Goal: Information Seeking & Learning: Learn about a topic

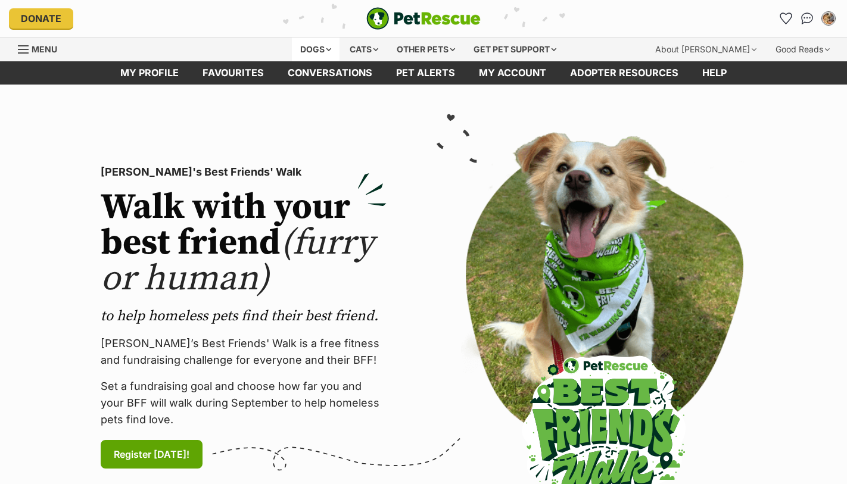
click at [316, 44] on div "Dogs" at bounding box center [316, 50] width 48 height 24
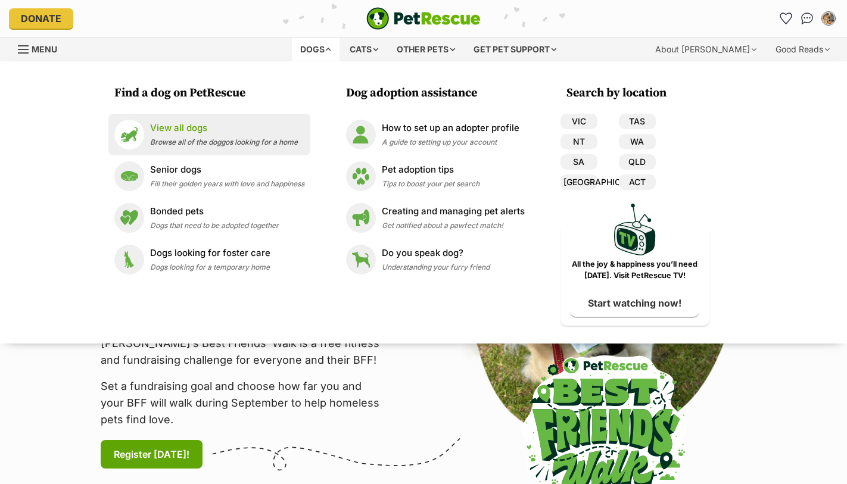
click at [162, 131] on p "View all dogs" at bounding box center [224, 128] width 148 height 14
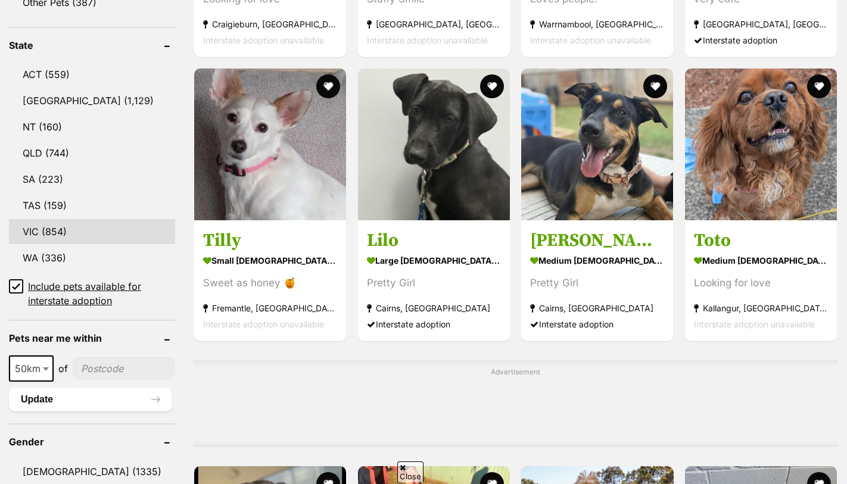
scroll to position [605, 0]
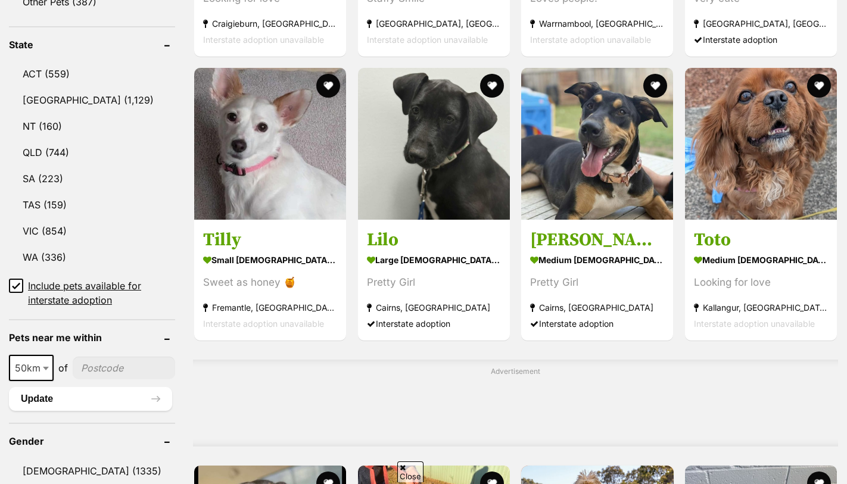
click at [44, 370] on b at bounding box center [46, 369] width 6 height 4
select select "100"
click at [103, 378] on input"] "postcode" at bounding box center [126, 368] width 98 height 23
type input"] "2604"
click at [67, 411] on button "Update" at bounding box center [90, 399] width 163 height 24
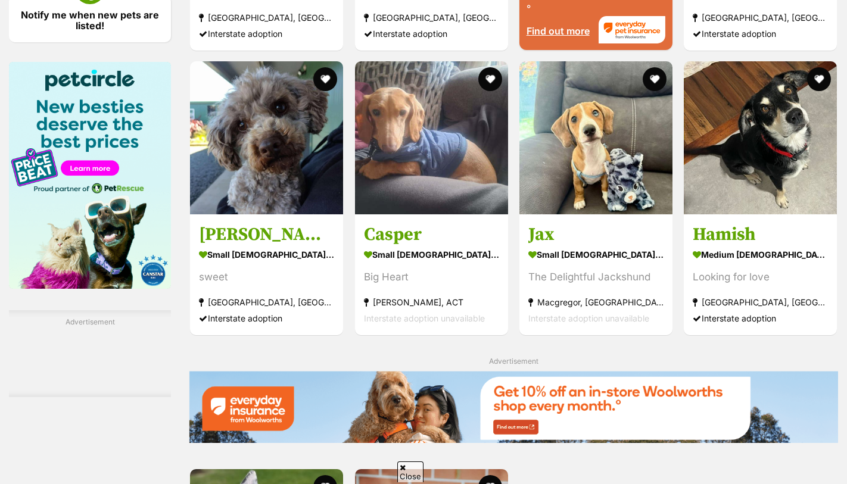
scroll to position [1313, 0]
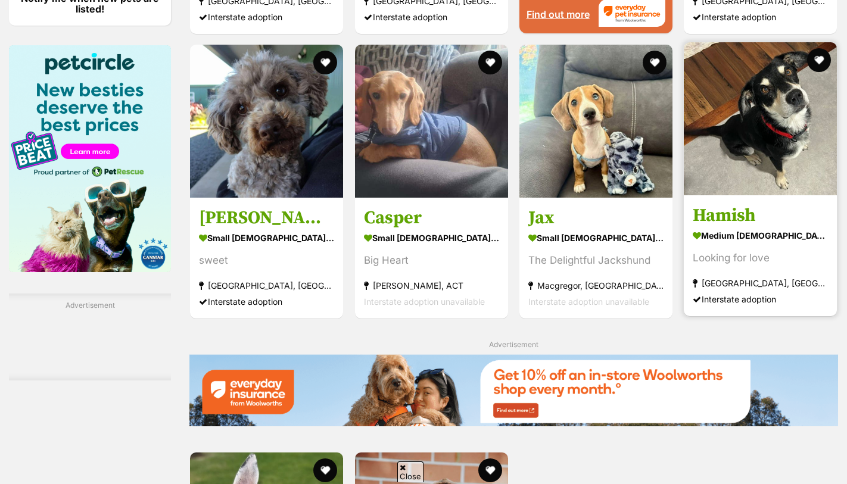
click at [790, 144] on img at bounding box center [760, 118] width 153 height 153
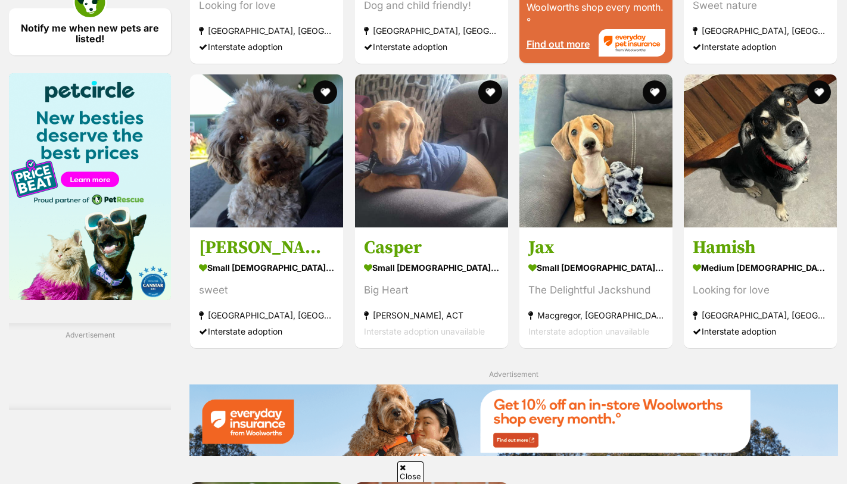
scroll to position [1282, 0]
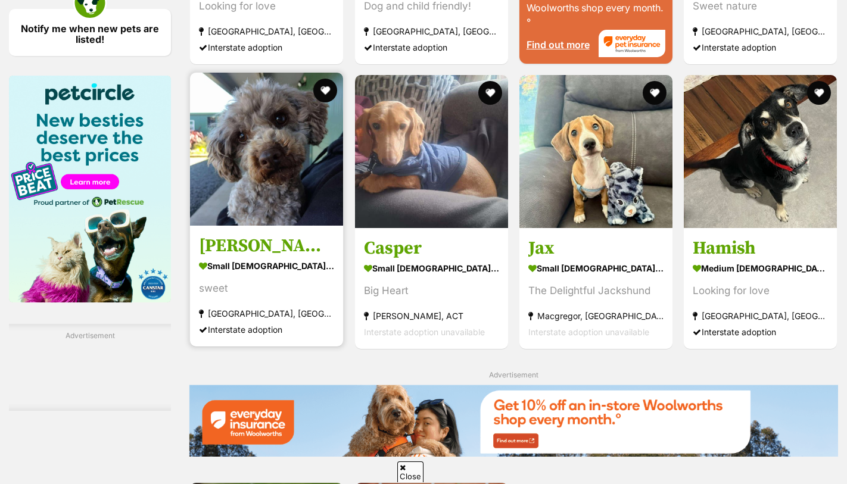
click at [229, 188] on img at bounding box center [266, 149] width 153 height 153
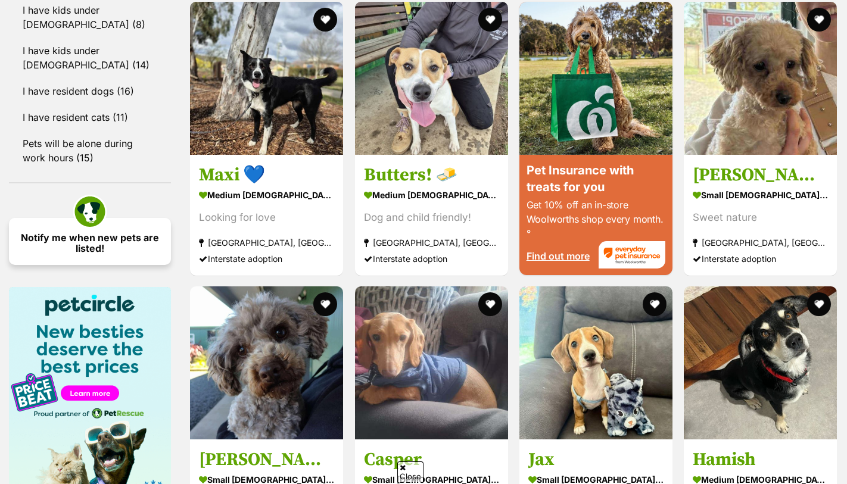
scroll to position [1050, 0]
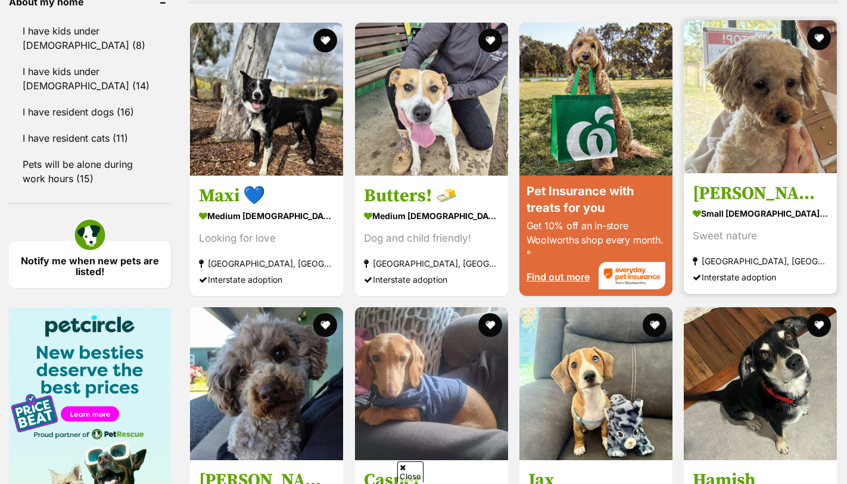
click at [747, 146] on img at bounding box center [760, 96] width 153 height 153
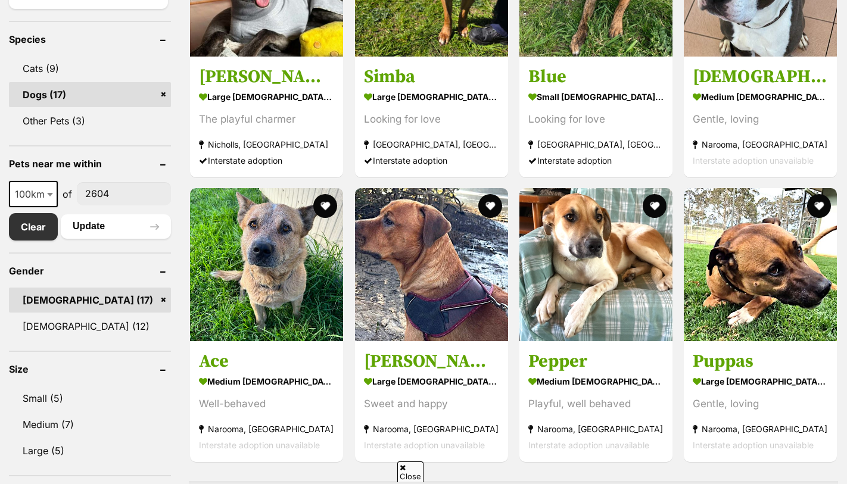
scroll to position [487, 0]
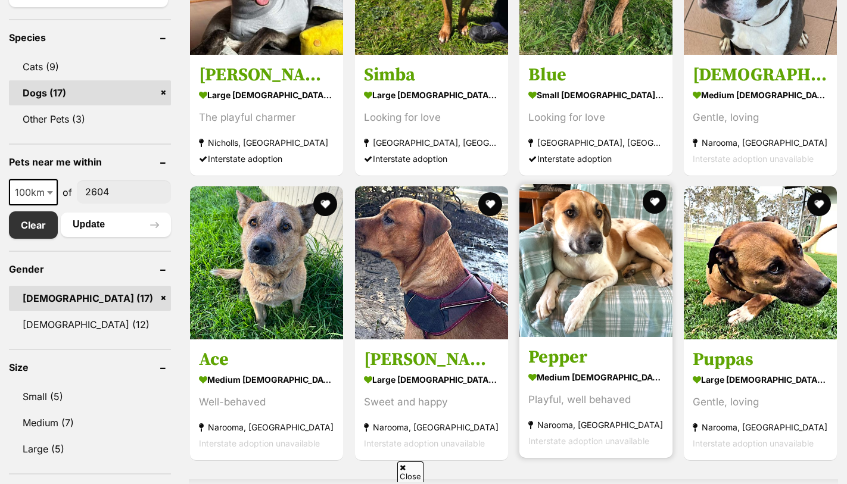
click at [554, 266] on img at bounding box center [595, 260] width 153 height 153
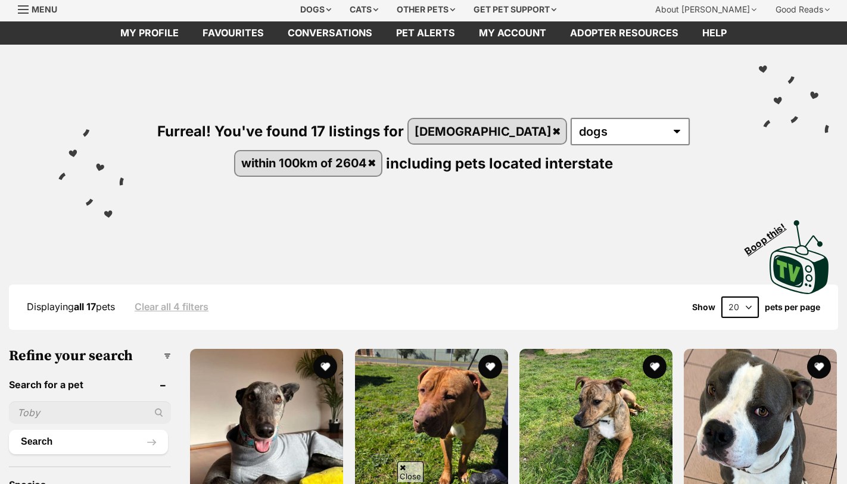
scroll to position [31, 0]
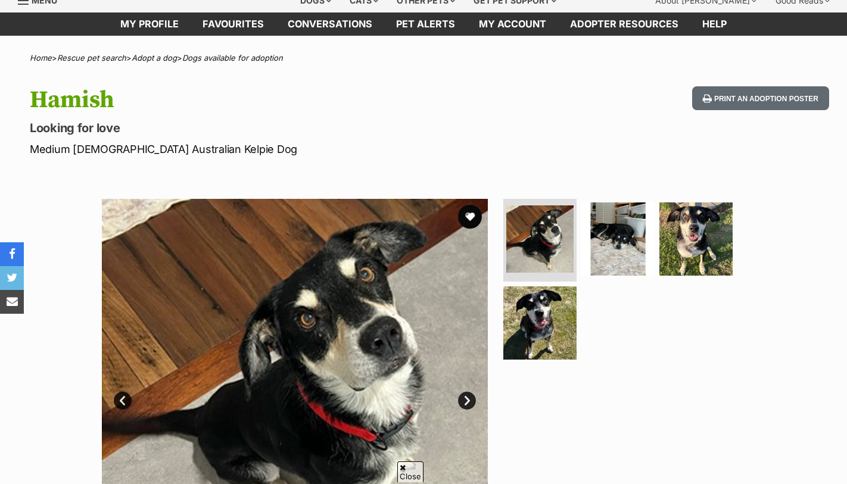
scroll to position [52, 0]
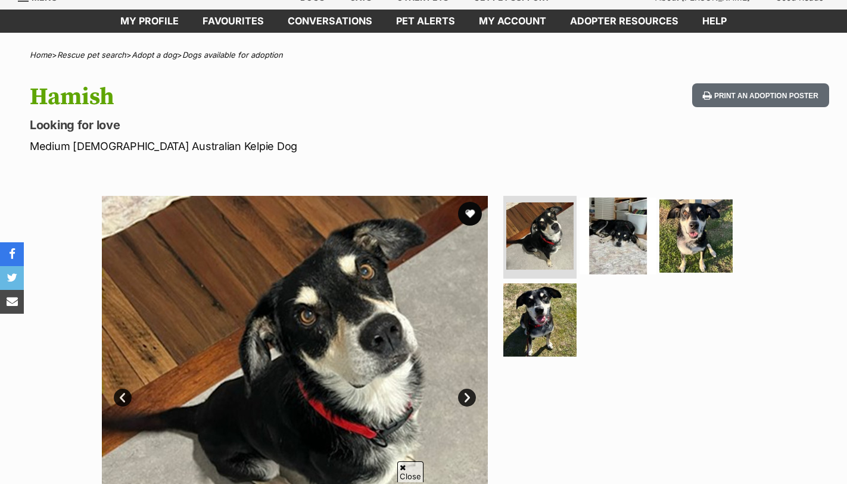
click at [619, 244] on img at bounding box center [617, 235] width 77 height 77
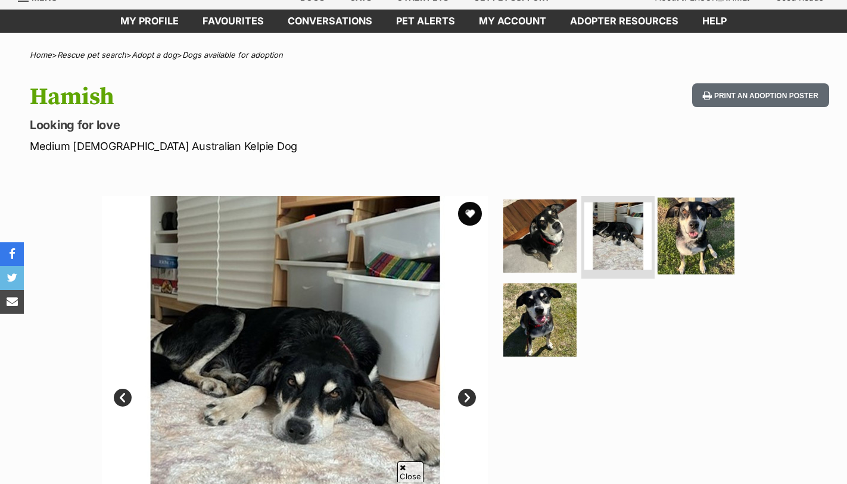
click at [674, 241] on img at bounding box center [695, 235] width 77 height 77
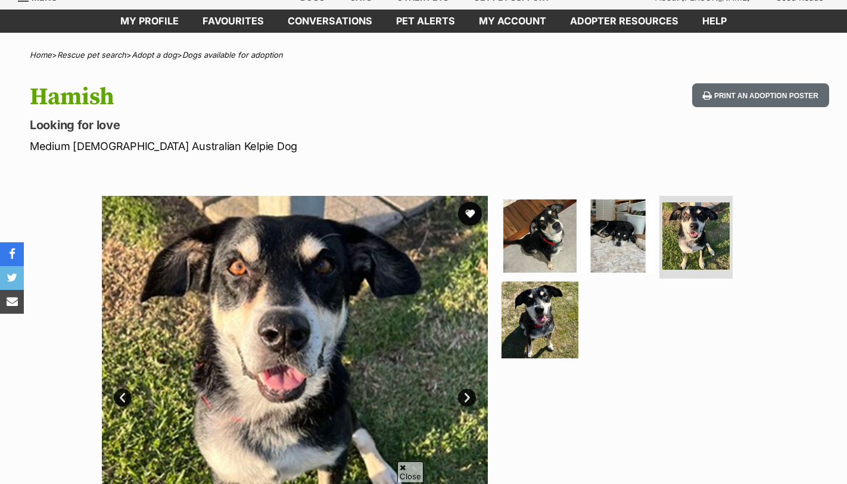
click at [543, 318] on img at bounding box center [539, 320] width 77 height 77
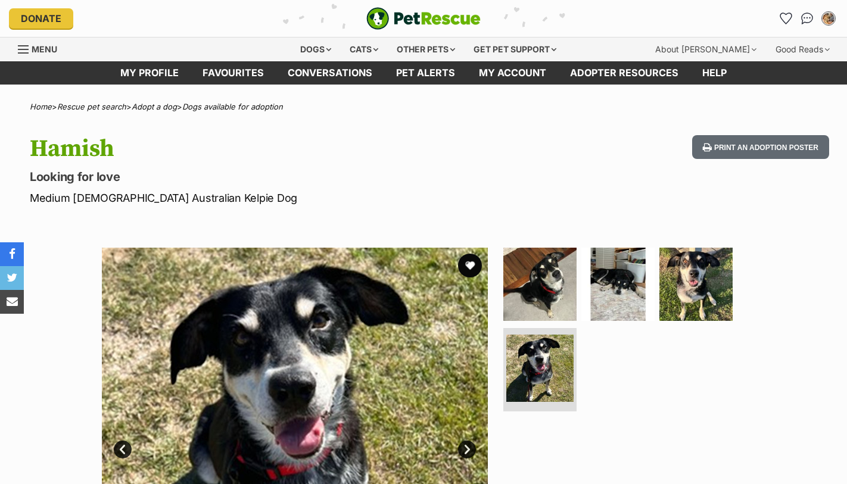
scroll to position [0, 0]
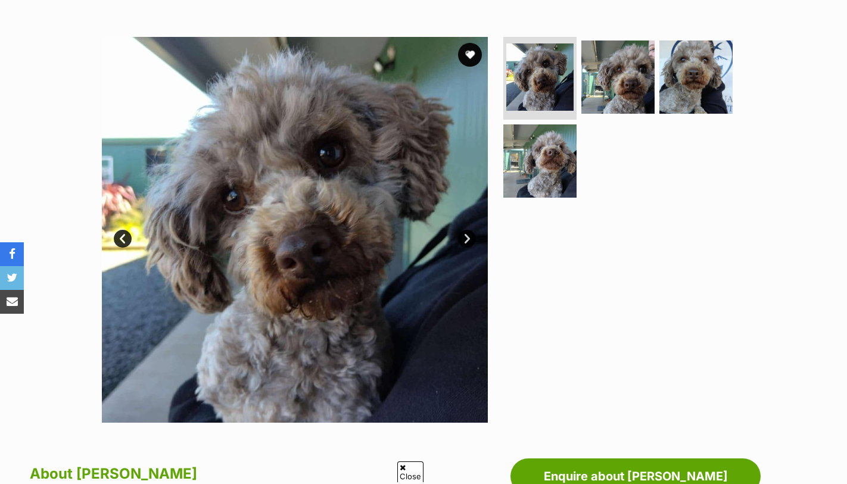
click at [464, 233] on link "Next" at bounding box center [467, 239] width 18 height 18
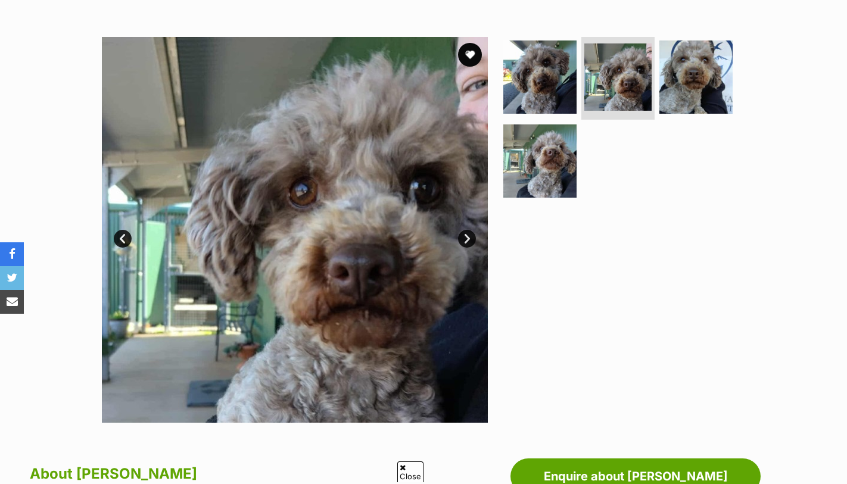
click at [464, 233] on link "Next" at bounding box center [467, 239] width 18 height 18
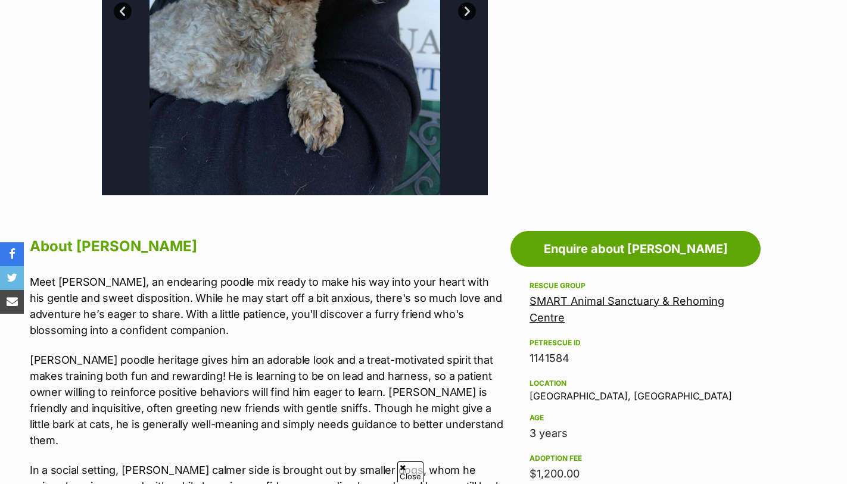
scroll to position [270, 0]
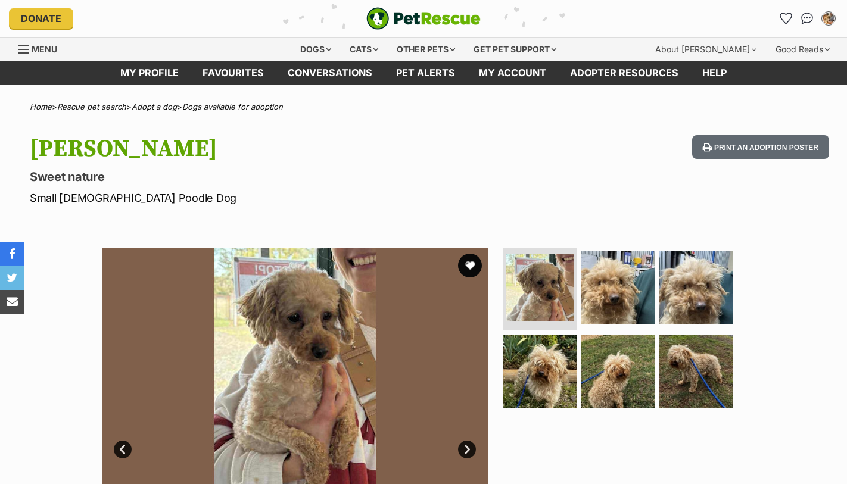
click at [578, 276] on ul at bounding box center [623, 332] width 244 height 169
click at [466, 448] on link "Next" at bounding box center [467, 450] width 18 height 18
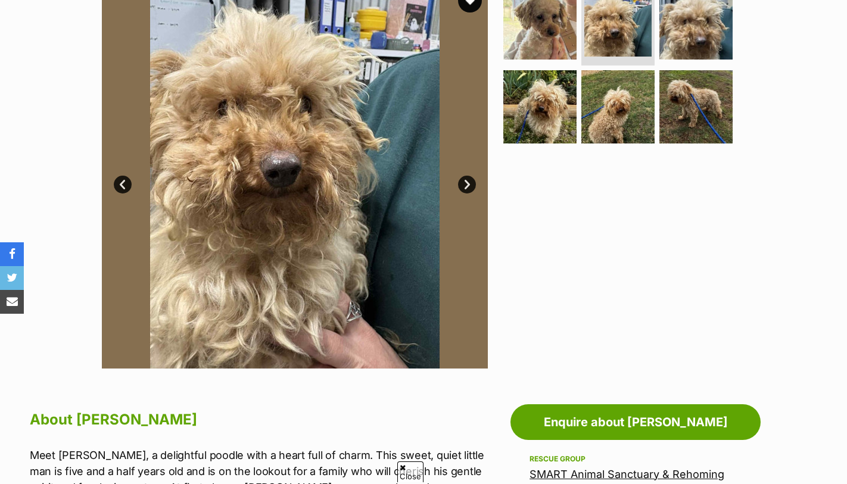
scroll to position [275, 0]
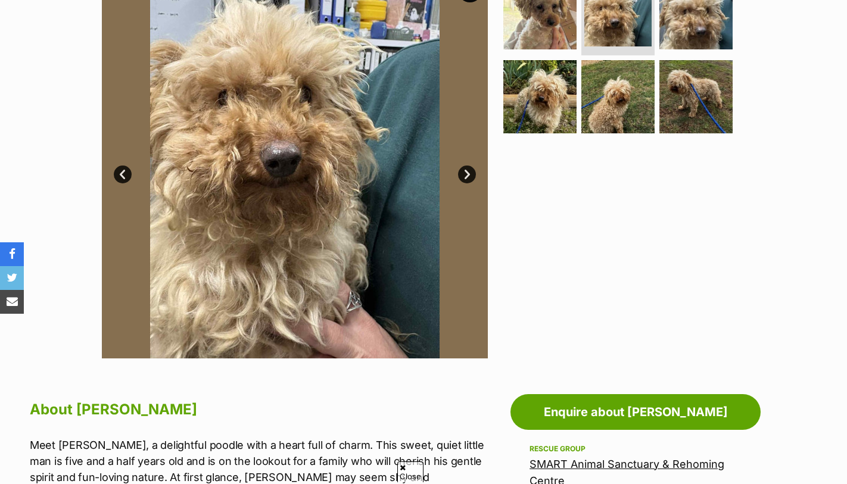
click at [467, 170] on link "Next" at bounding box center [467, 175] width 18 height 18
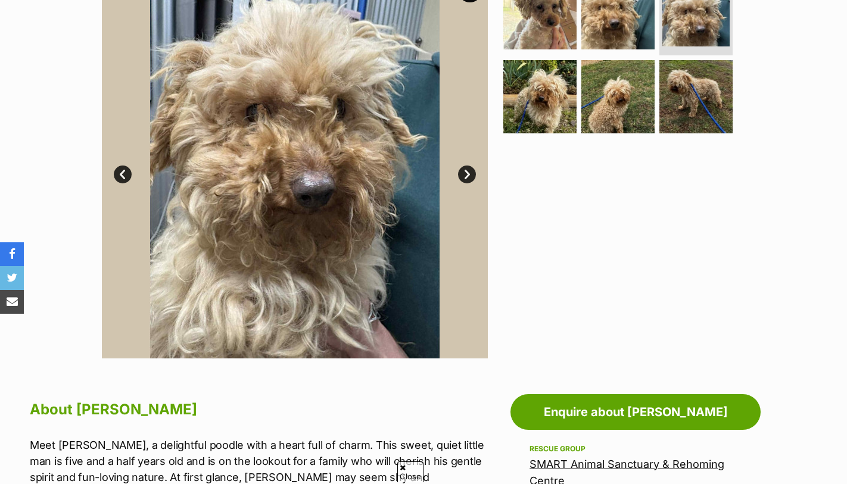
click at [467, 170] on link "Next" at bounding box center [467, 175] width 18 height 18
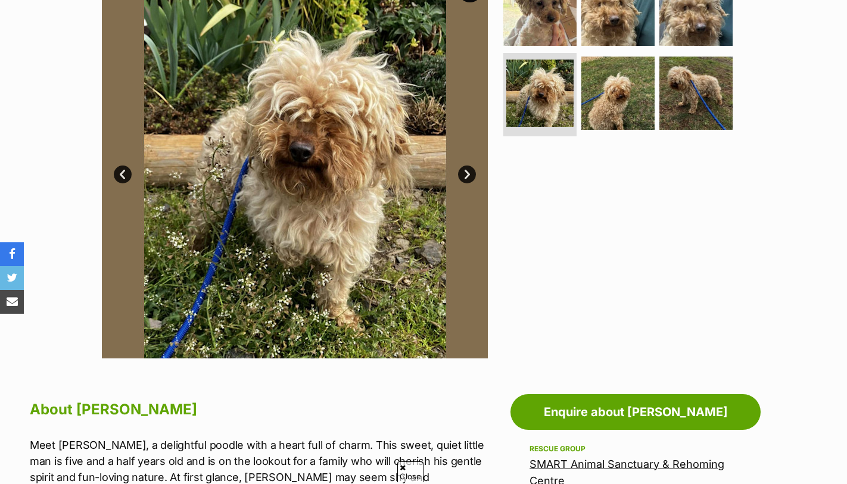
click at [467, 170] on link "Next" at bounding box center [467, 175] width 18 height 18
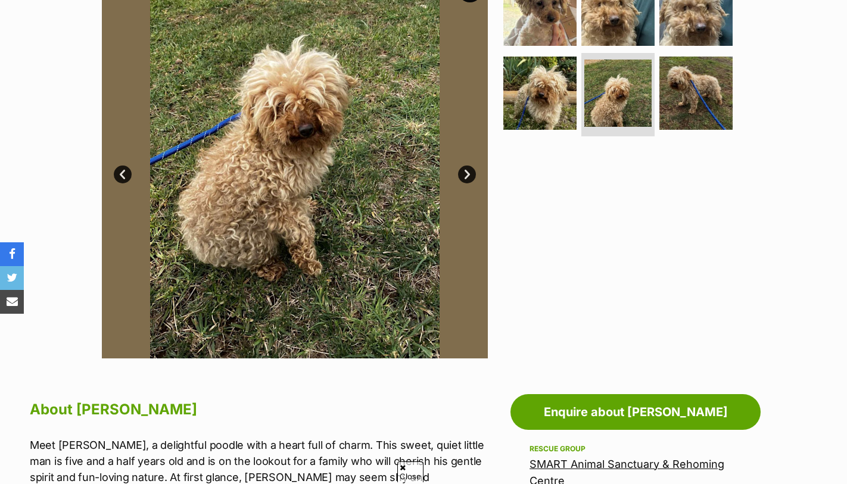
click at [467, 170] on link "Next" at bounding box center [467, 175] width 18 height 18
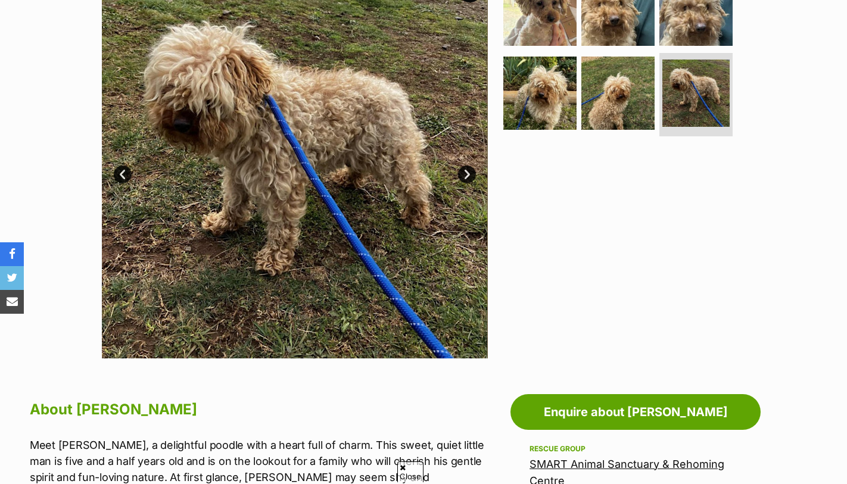
click at [467, 170] on link "Next" at bounding box center [467, 175] width 18 height 18
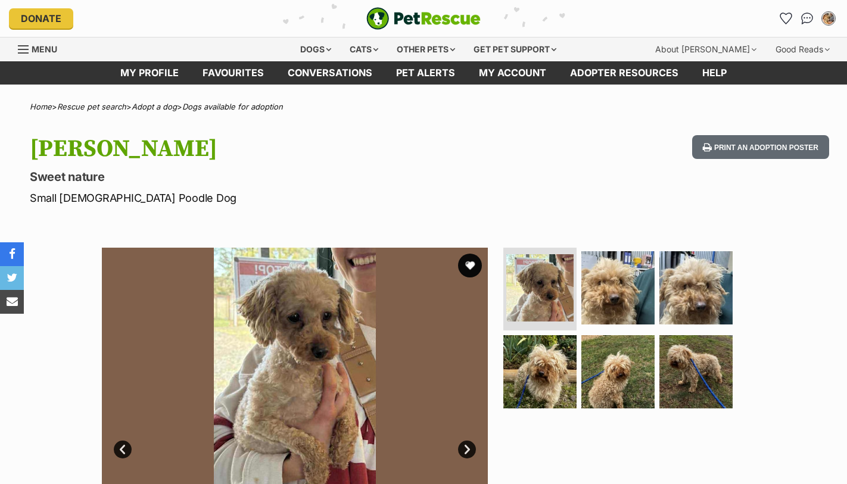
scroll to position [0, 0]
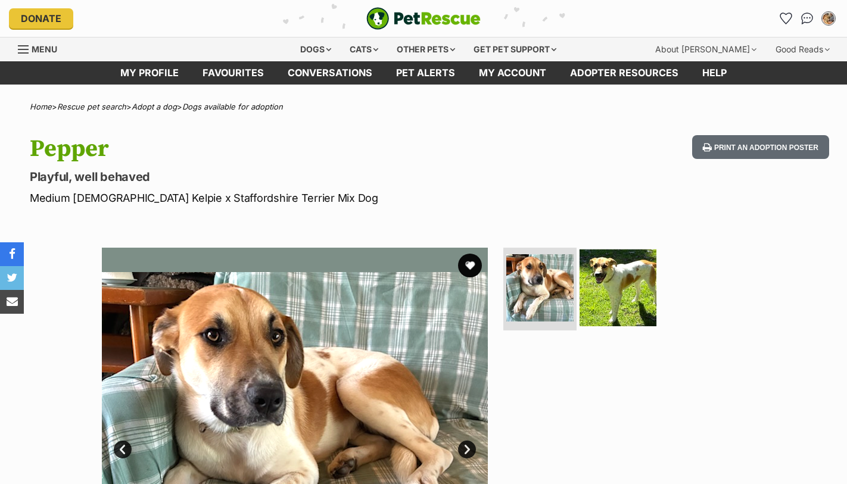
scroll to position [9, 0]
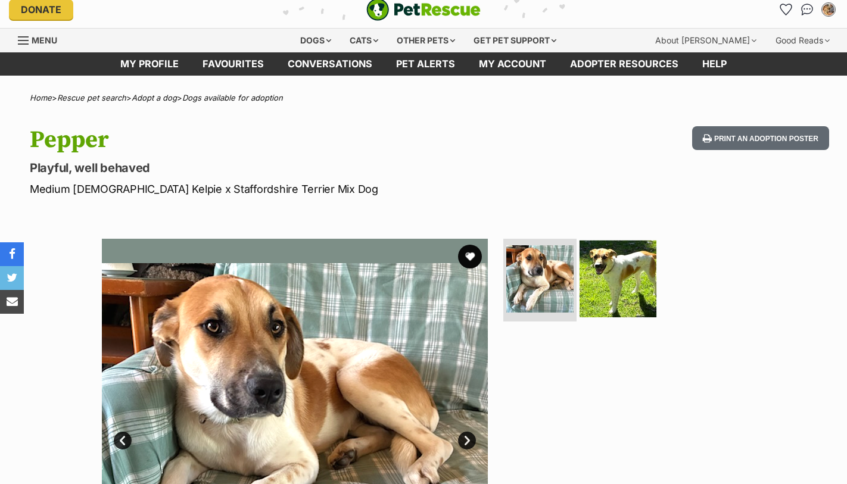
click at [612, 269] on img at bounding box center [617, 278] width 77 height 77
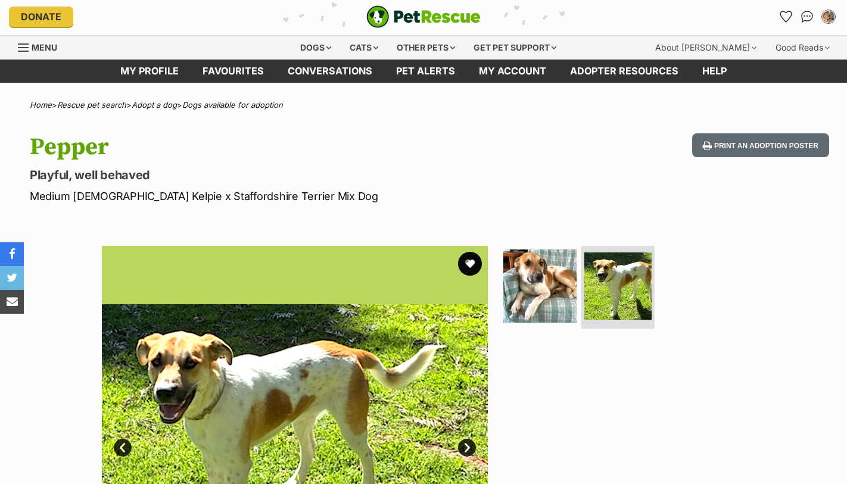
scroll to position [0, 0]
